Goal: Task Accomplishment & Management: Complete application form

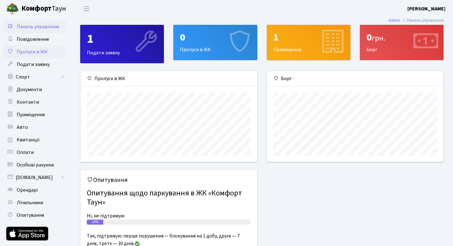
scroll to position [91, 176]
click at [34, 51] on span "Пропуск в ЖК" at bounding box center [32, 51] width 31 height 7
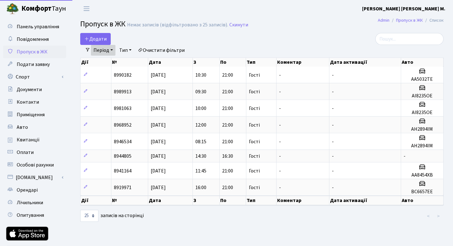
select select "25"
click at [111, 49] on link "Період" at bounding box center [103, 50] width 25 height 11
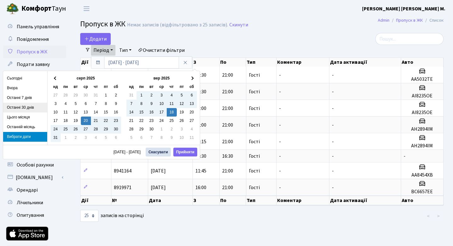
click at [18, 106] on li "Останні 30 днів" at bounding box center [25, 108] width 44 height 10
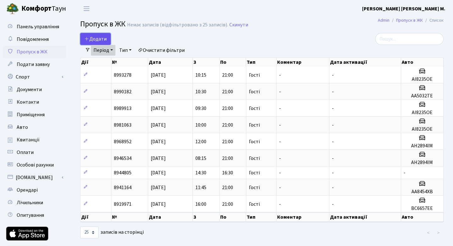
click at [96, 37] on span "Додати" at bounding box center [95, 39] width 22 height 7
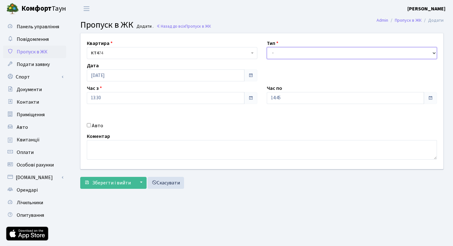
click at [434, 52] on select "- Доставка Таксі Гості Сервіс" at bounding box center [351, 53] width 170 height 12
select select "3"
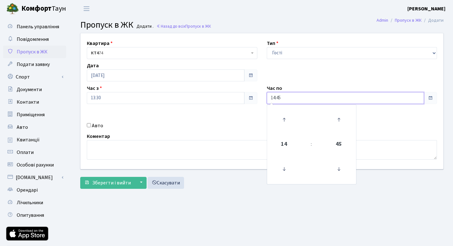
click at [296, 96] on input "14:45" at bounding box center [344, 98] width 157 height 12
click at [283, 118] on icon at bounding box center [283, 119] width 17 height 17
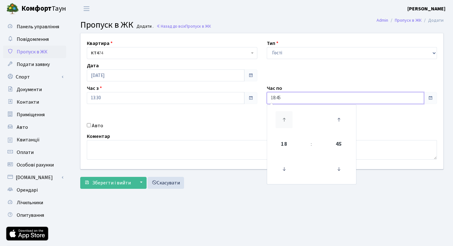
click at [283, 118] on icon at bounding box center [283, 119] width 17 height 17
click at [338, 169] on icon at bounding box center [338, 169] width 17 height 17
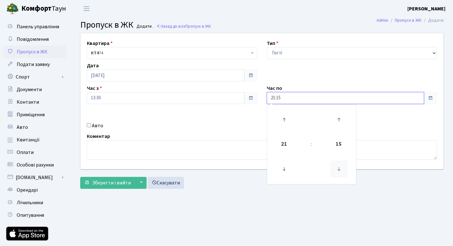
click at [338, 169] on icon at bounding box center [338, 169] width 17 height 17
type input "21:00"
click at [379, 123] on div "Квартира <b>КТ4</b>&nbsp;&nbsp;&nbsp;74 КТ4 74 Тип - Доставка Таксі Гості Серві…" at bounding box center [262, 101] width 372 height 136
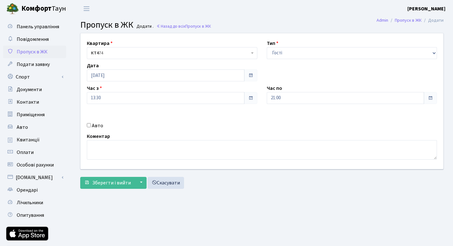
click at [88, 125] on input "Авто" at bounding box center [89, 125] width 4 height 4
checkbox input "true"
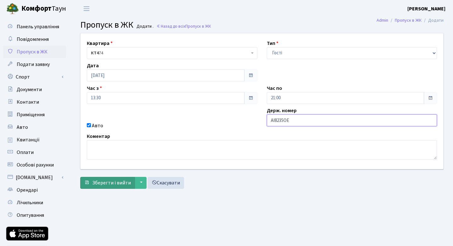
type input "AI8235OE"
click at [111, 181] on span "Зберегти і вийти" at bounding box center [111, 182] width 39 height 7
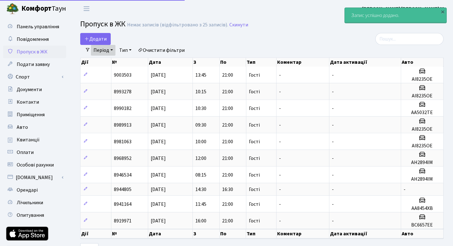
select select "25"
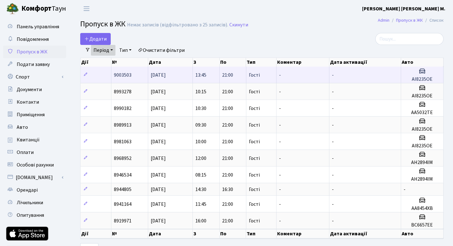
click at [269, 74] on td "Гості" at bounding box center [261, 75] width 30 height 16
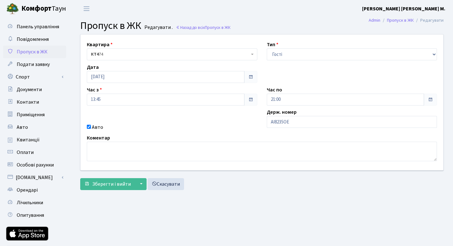
click at [33, 51] on span "Пропуск в ЖК" at bounding box center [32, 51] width 31 height 7
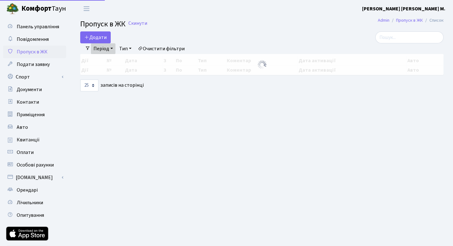
select select "25"
